Goal: Information Seeking & Learning: Learn about a topic

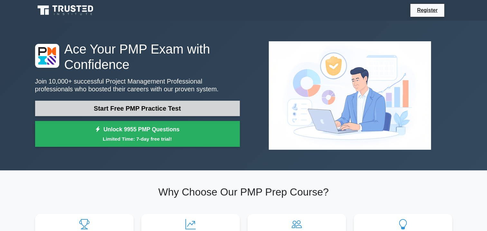
click at [149, 111] on link "Start Free PMP Practice Test" at bounding box center [137, 107] width 205 height 15
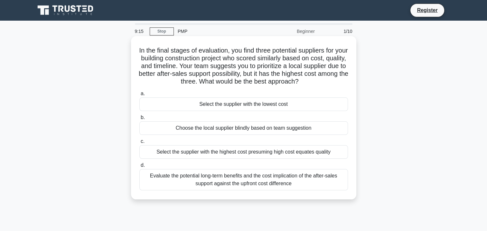
click at [242, 179] on div "Evaluate the potential long-term benefits and the cost implication of the after…" at bounding box center [243, 179] width 209 height 21
click at [139, 167] on input "d. Evaluate the potential long-term benefits and the cost implication of the af…" at bounding box center [139, 165] width 0 height 4
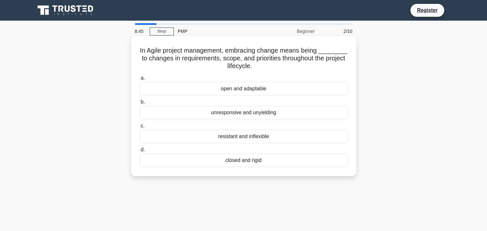
click at [218, 90] on div "open and adaptable" at bounding box center [243, 89] width 209 height 14
click at [139, 80] on input "a. open and adaptable" at bounding box center [139, 78] width 0 height 4
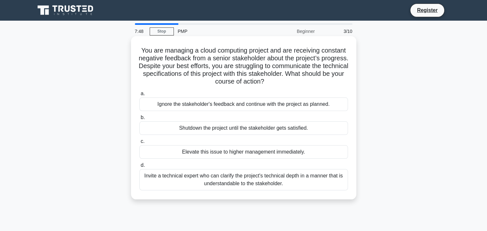
click at [179, 175] on div "Invite a technical expert who can clarify the project's technical depth in a ma…" at bounding box center [243, 179] width 209 height 21
click at [139, 167] on input "d. Invite a technical expert who can clarify the project's technical depth in a…" at bounding box center [139, 165] width 0 height 4
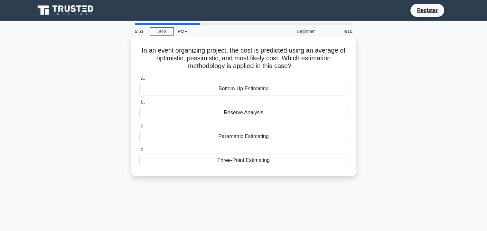
click at [252, 138] on div "Parametric Estimating" at bounding box center [243, 136] width 209 height 14
click at [139, 128] on input "c. Parametric Estimating" at bounding box center [139, 126] width 0 height 4
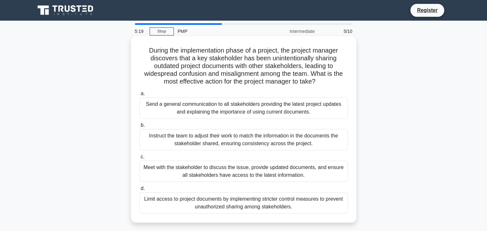
click at [205, 172] on div "Meet with the stakeholder to discuss the issue, provide updated documents, and …" at bounding box center [243, 170] width 209 height 21
click at [139, 159] on input "c. Meet with the stakeholder to discuss the issue, provide updated documents, a…" at bounding box center [139, 157] width 0 height 4
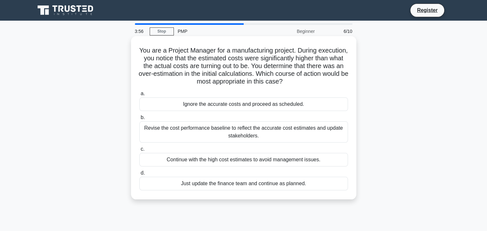
click at [244, 128] on div "Revise the cost performance baseline to reflect the accurate cost estimates and…" at bounding box center [243, 131] width 209 height 21
click at [139, 119] on input "b. Revise the cost performance baseline to reflect the accurate cost estimates …" at bounding box center [139, 117] width 0 height 4
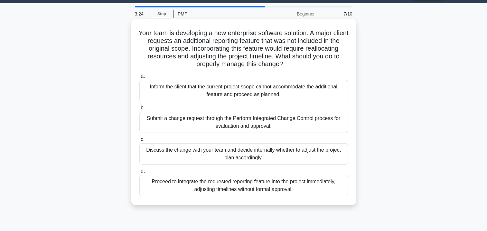
scroll to position [18, 0]
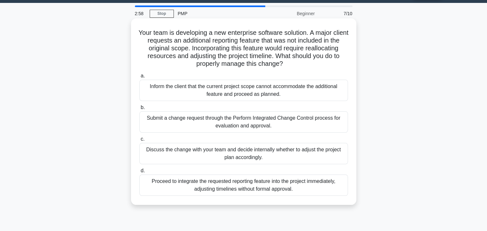
click at [166, 125] on div "Submit a change request through the Perform Integrated Change Control process f…" at bounding box center [243, 121] width 209 height 21
click at [139, 109] on input "b. Submit a change request through the Perform Integrated Change Control proces…" at bounding box center [139, 107] width 0 height 4
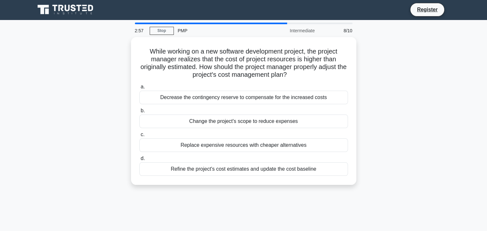
scroll to position [0, 0]
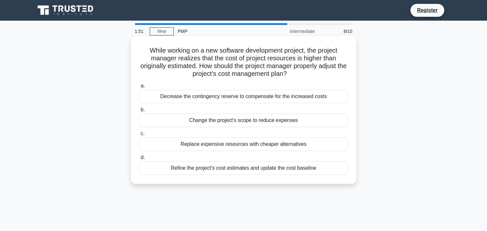
click at [198, 168] on div "Refine the project's cost estimates and update the cost baseline" at bounding box center [243, 168] width 209 height 14
click at [139, 159] on input "d. Refine the project's cost estimates and update the cost baseline" at bounding box center [139, 157] width 0 height 4
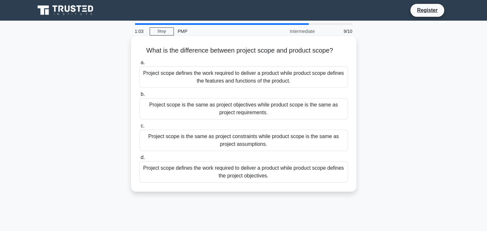
click at [226, 170] on div "Project scope defines the work required to deliver a product while product scop…" at bounding box center [243, 171] width 209 height 21
click at [139, 159] on input "d. Project scope defines the work required to deliver a product while product s…" at bounding box center [139, 157] width 0 height 4
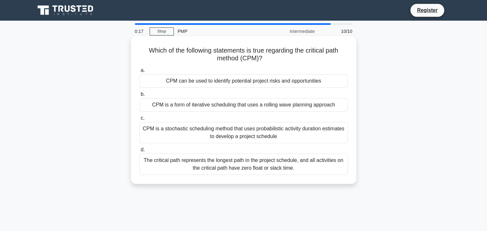
click at [220, 166] on div "The critical path represents the longest path in the project schedule, and all …" at bounding box center [243, 163] width 209 height 21
click at [139, 152] on input "d. The critical path represents the longest path in the project schedule, and a…" at bounding box center [139, 149] width 0 height 4
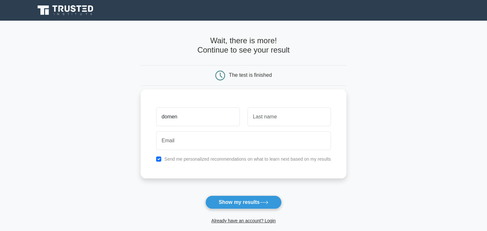
type input "[PERSON_NAME]"
type input "primavera"
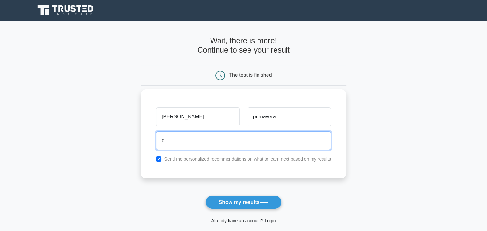
type input "dome.de@gmail.com"
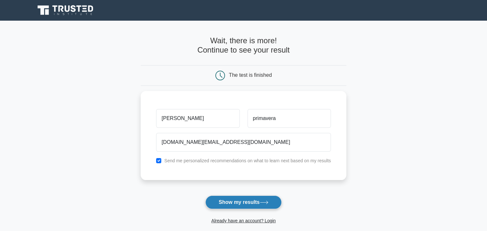
click at [246, 203] on button "Show my results" at bounding box center [243, 202] width 76 height 14
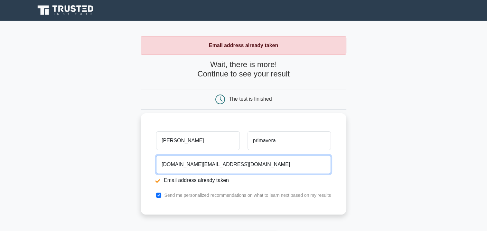
click at [216, 166] on input "[DOMAIN_NAME][EMAIL_ADDRESS][DOMAIN_NAME]" at bounding box center [243, 164] width 175 height 19
type input "domenico.primavera@telecomitalia.it"
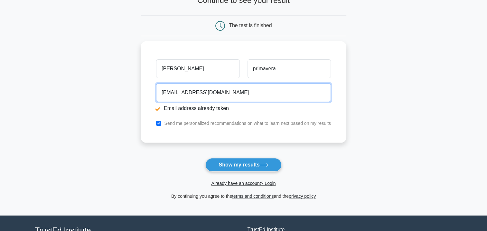
scroll to position [71, 0]
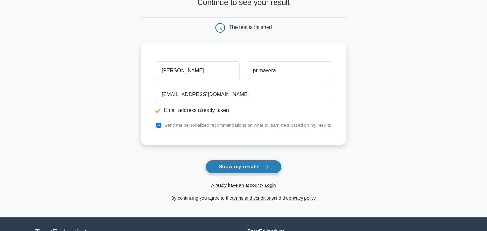
click at [241, 166] on button "Show my results" at bounding box center [243, 167] width 76 height 14
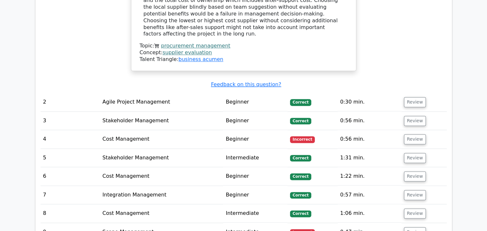
scroll to position [807, 0]
click at [417, 134] on button "Review" at bounding box center [415, 139] width 22 height 10
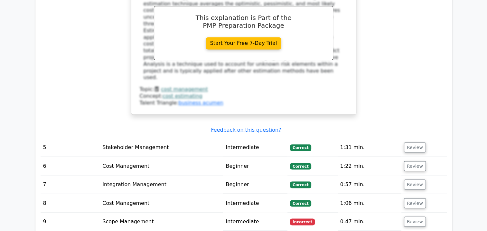
scroll to position [1110, 0]
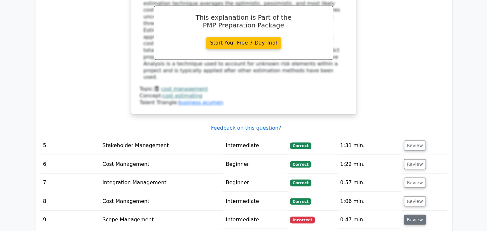
click at [416, 214] on button "Review" at bounding box center [415, 219] width 22 height 10
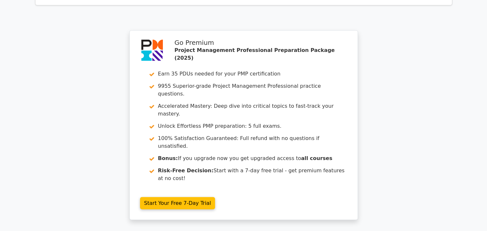
scroll to position [1664, 0]
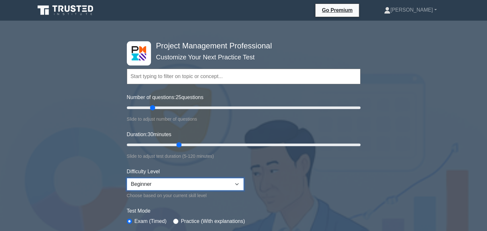
click at [236, 184] on select "Beginner Intermediate Expert" at bounding box center [185, 184] width 117 height 12
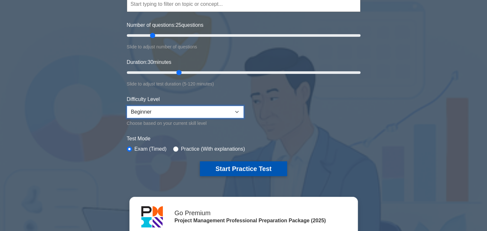
scroll to position [74, 0]
